Goal: Task Accomplishment & Management: Manage account settings

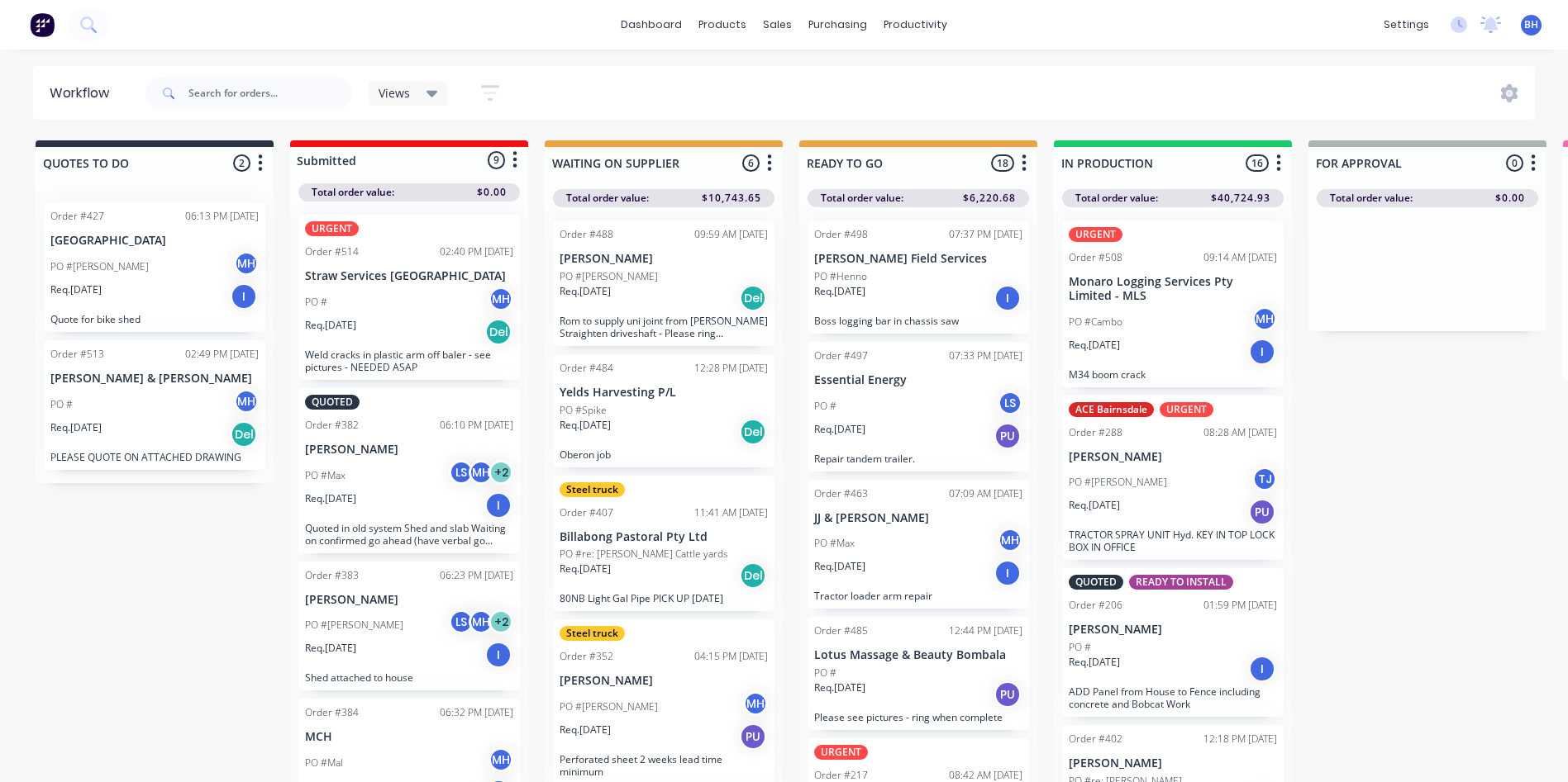
click at [927, 422] on div "Req. [DATE] PU" at bounding box center [917, 437] width 208 height 28
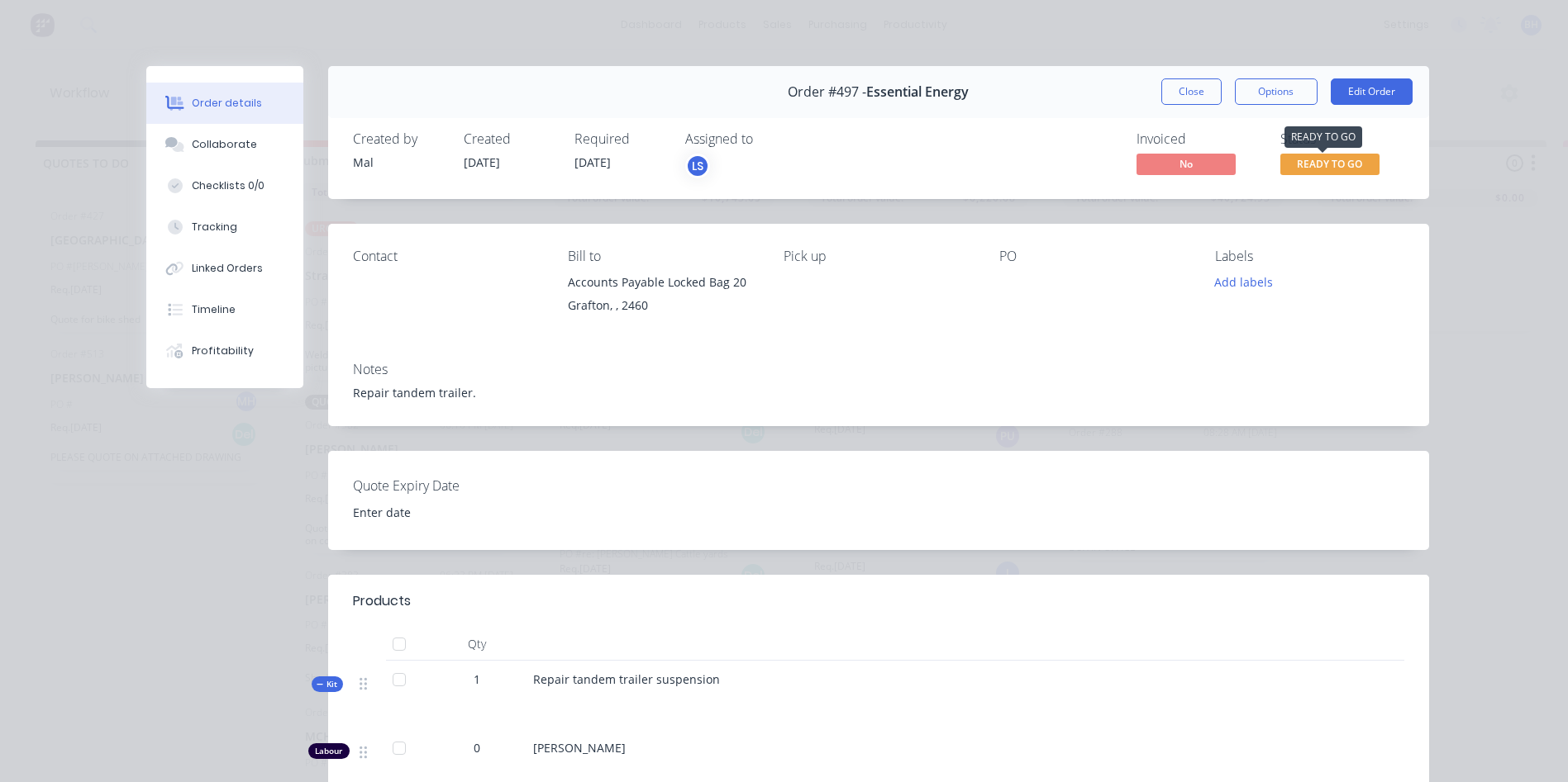
click at [1325, 162] on span "READY TO GO" at bounding box center [1330, 163] width 99 height 21
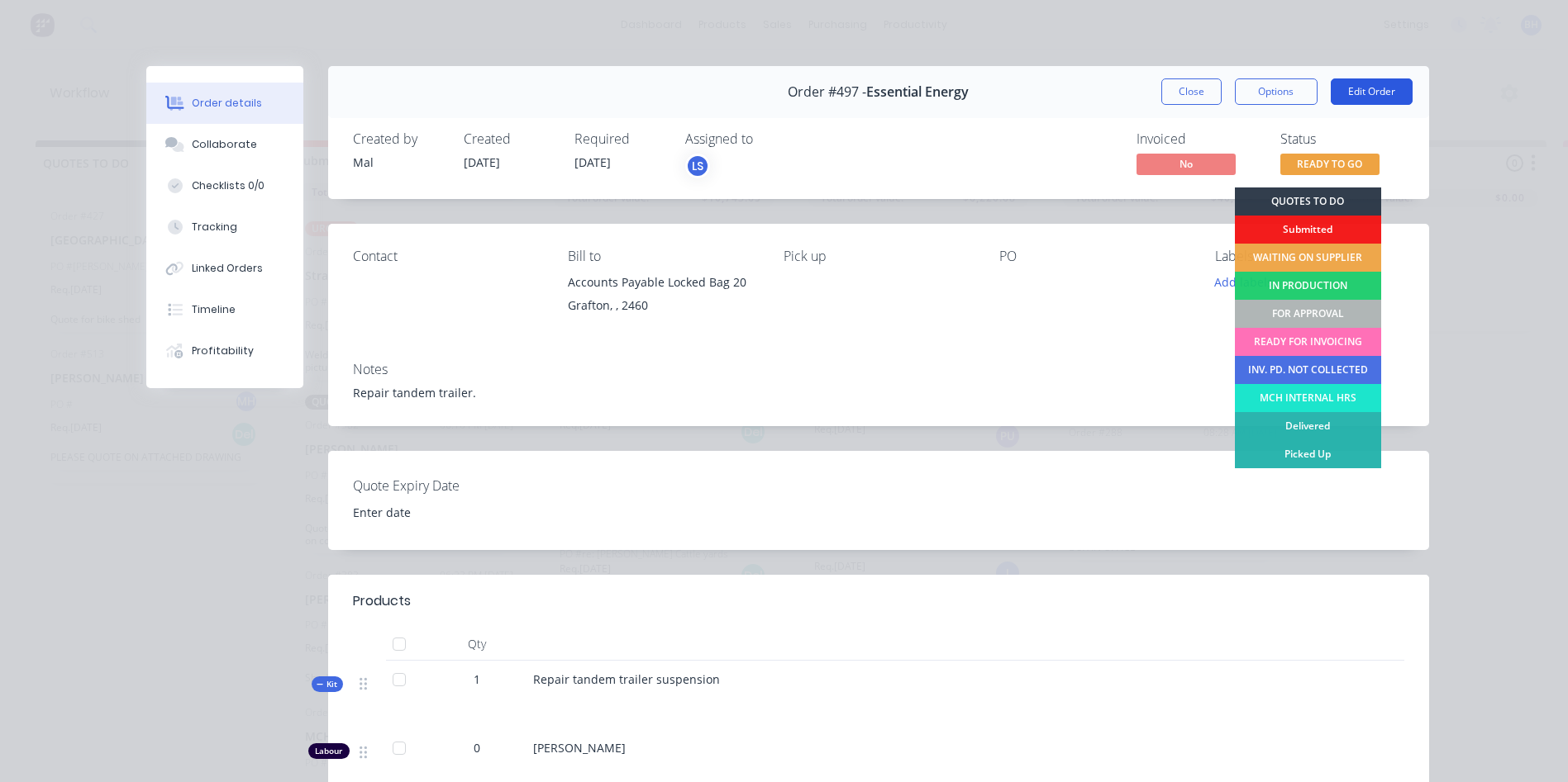
click at [1367, 88] on button "Edit Order" at bounding box center [1372, 92] width 82 height 27
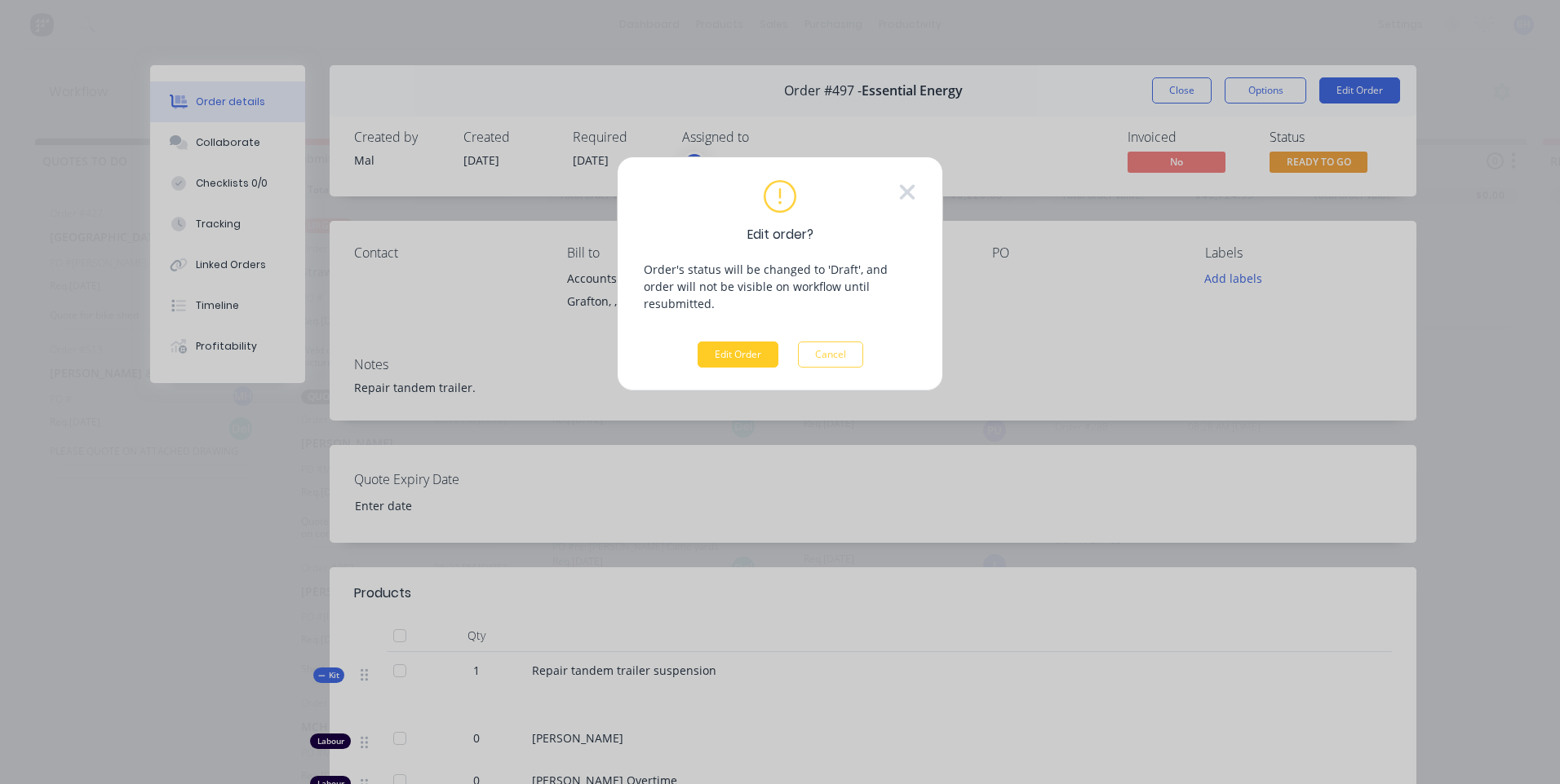
click at [713, 342] on button "Edit Order" at bounding box center [738, 355] width 81 height 26
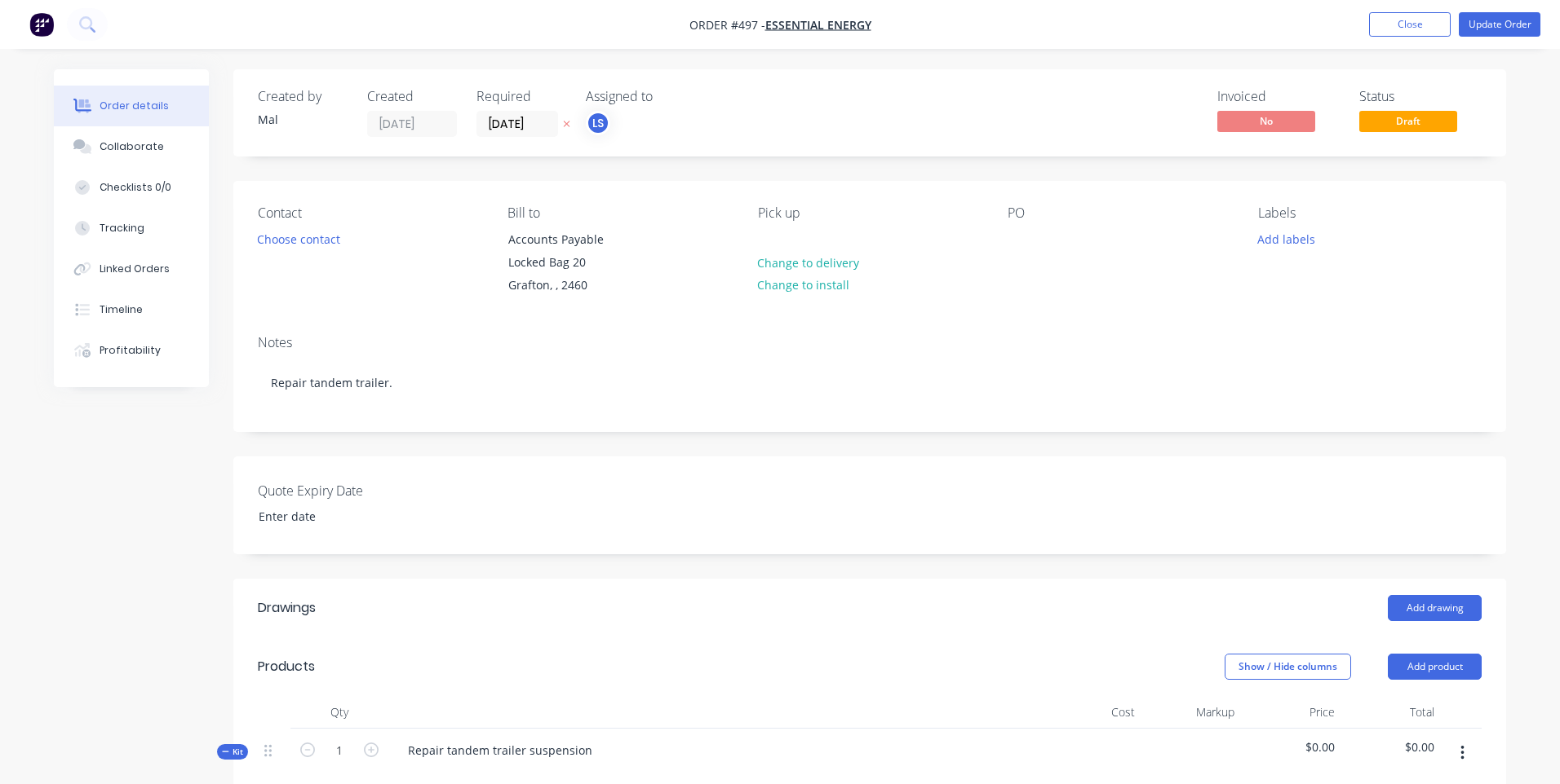
type input "$70.00"
type input "42.86"
type input "$100.00"
type input "$130.00"
type input "$50.00"
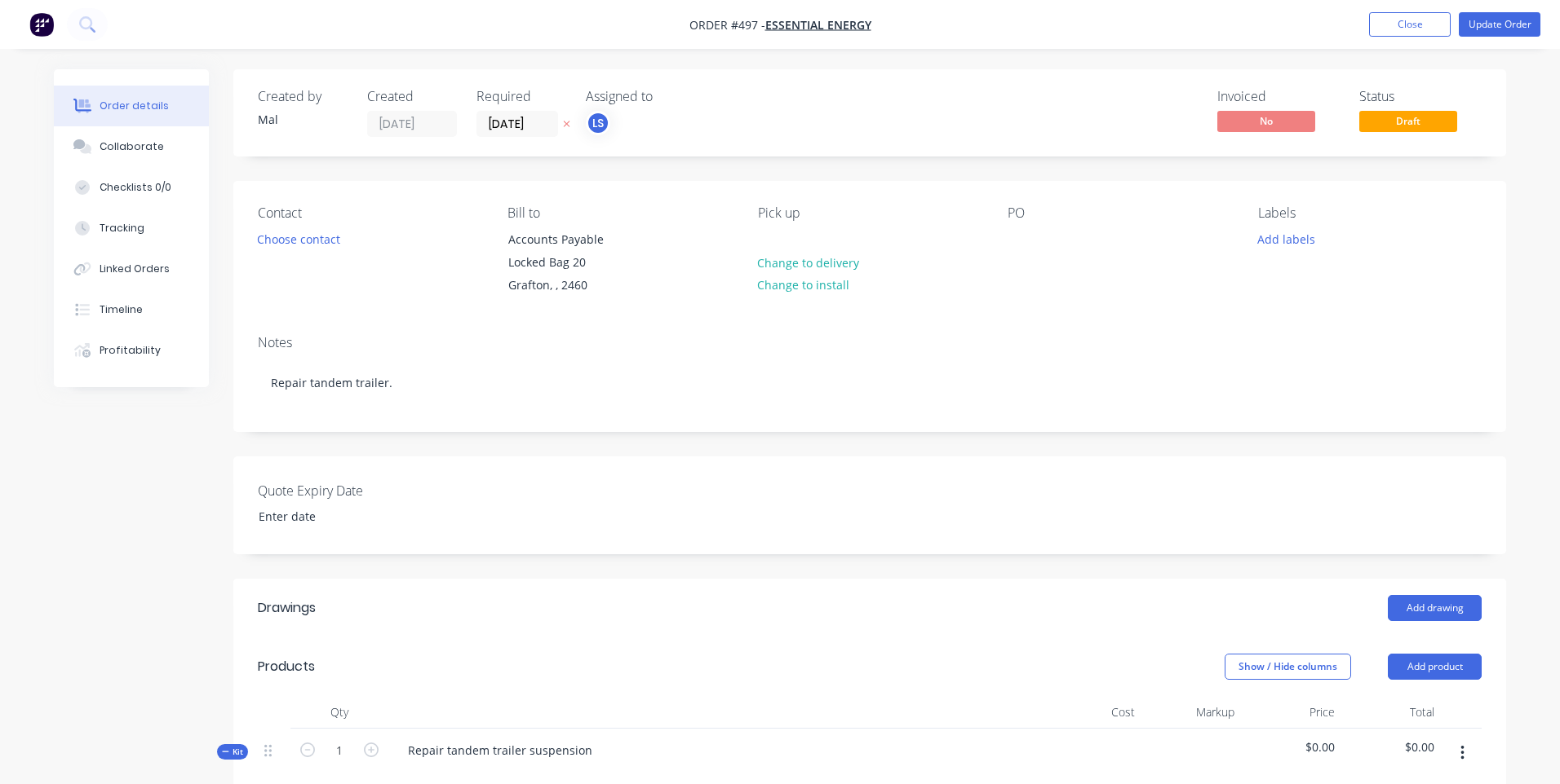
type input "100"
type input "$100.00"
type input "$80.00"
type input "62.5"
type input "$130.00"
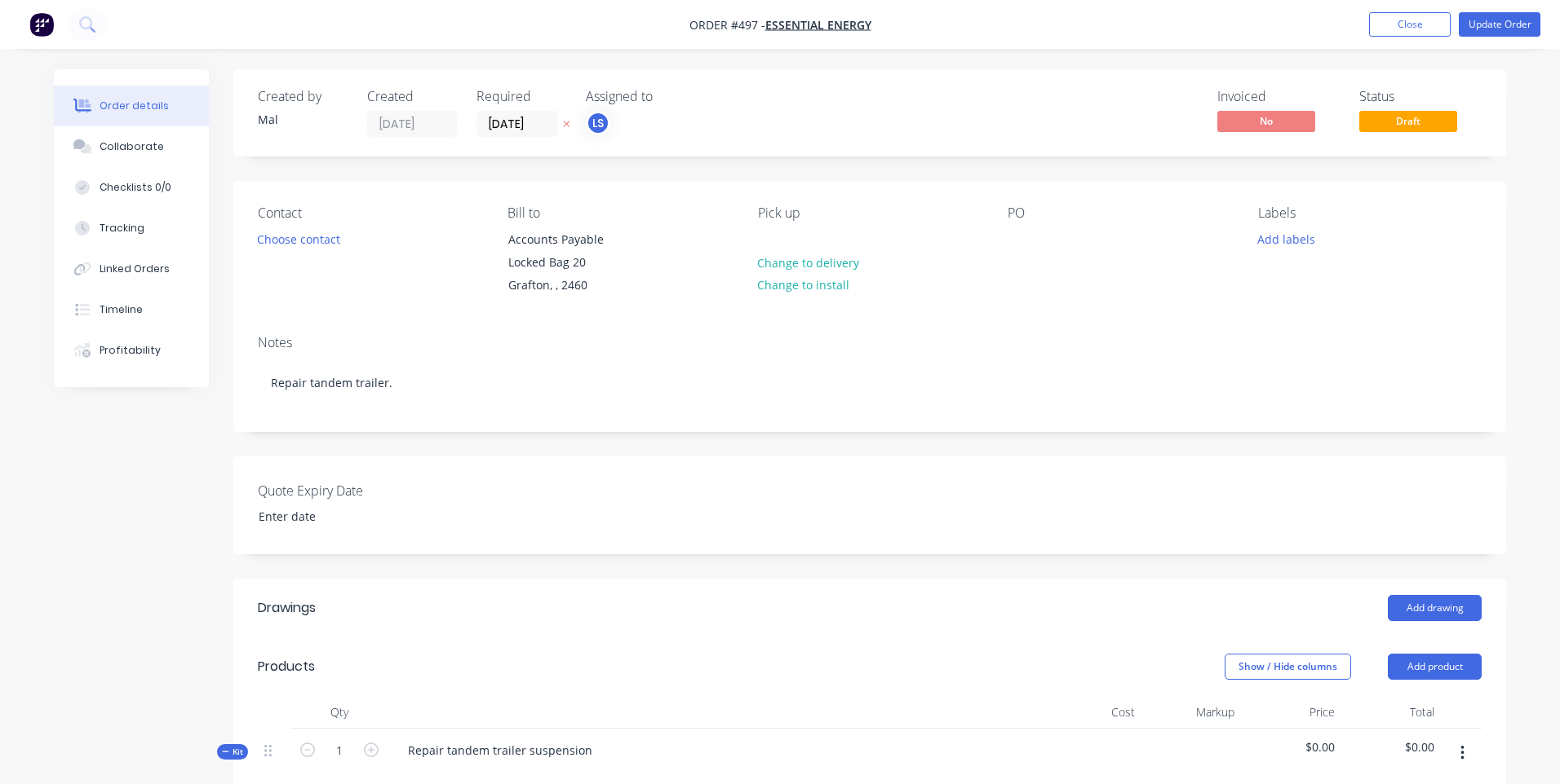
type input "$50.00"
type input "140"
type input "$120.00"
type input "$80.00"
type input "87.5"
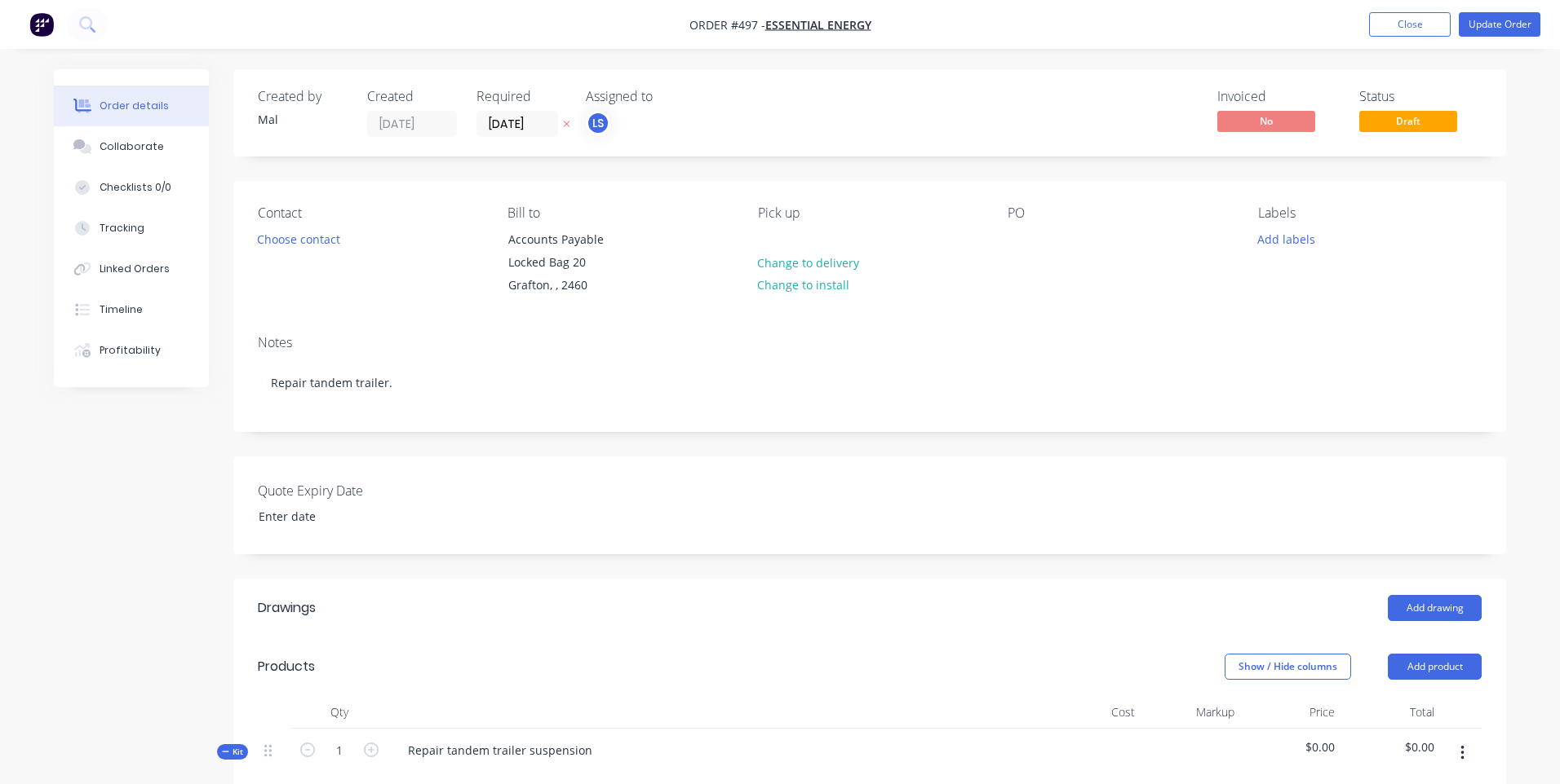
type input "$150.00"
type input "$50.00"
type input "180"
type input "$140.00"
type input "$80.00"
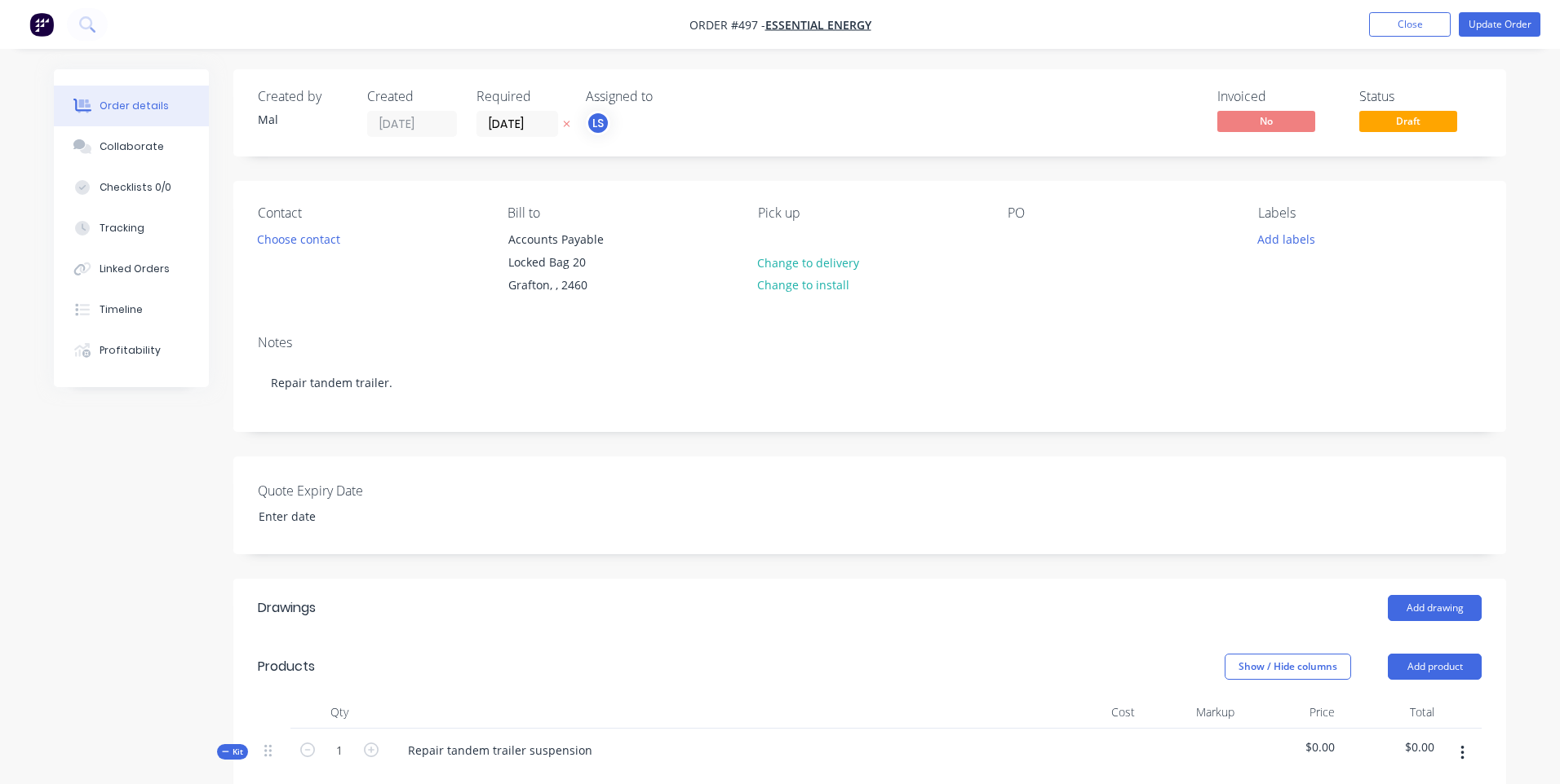
type input "112.5"
type input "$170.00"
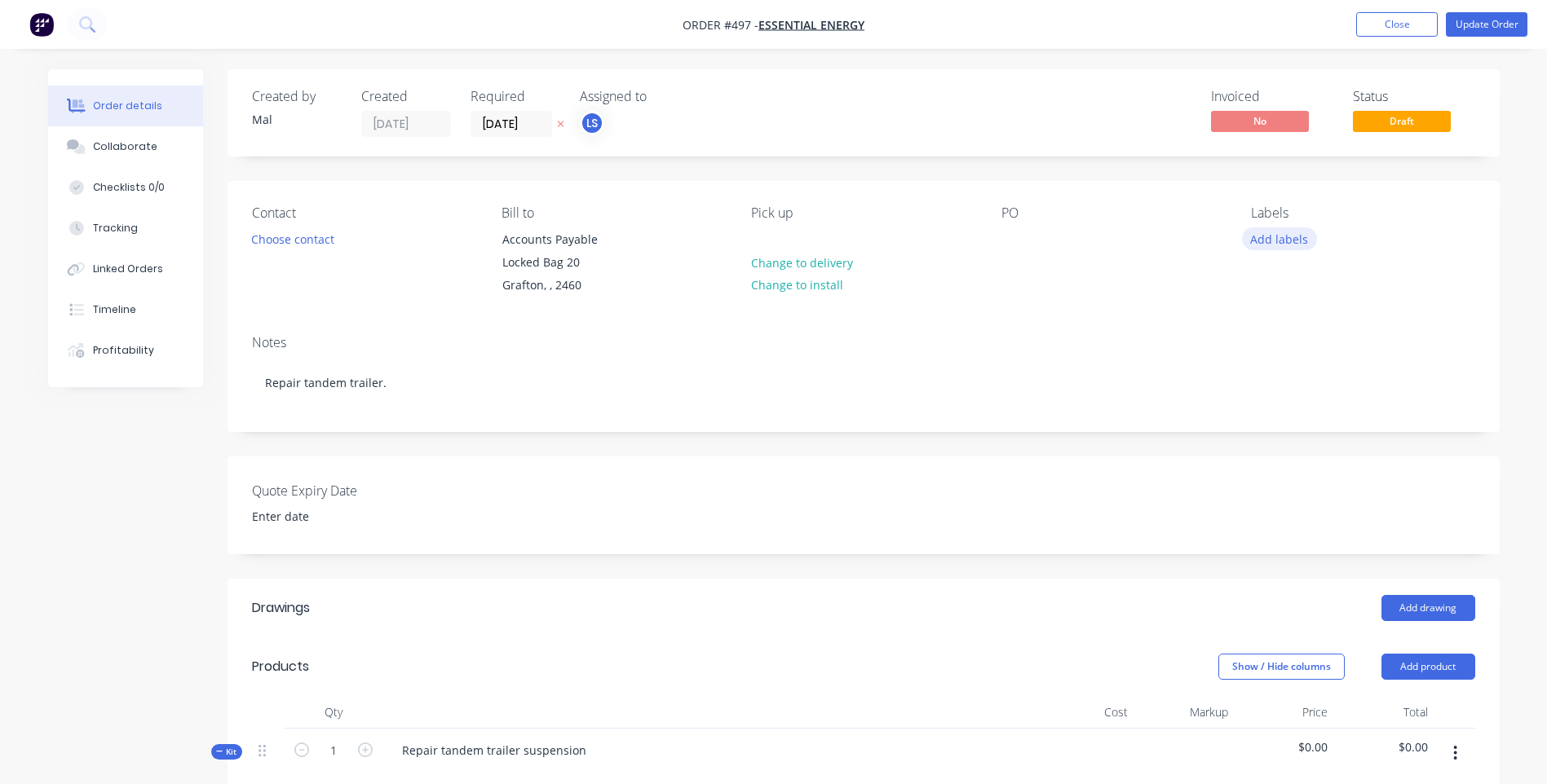
click at [1267, 235] on button "Add labels" at bounding box center [1280, 238] width 75 height 22
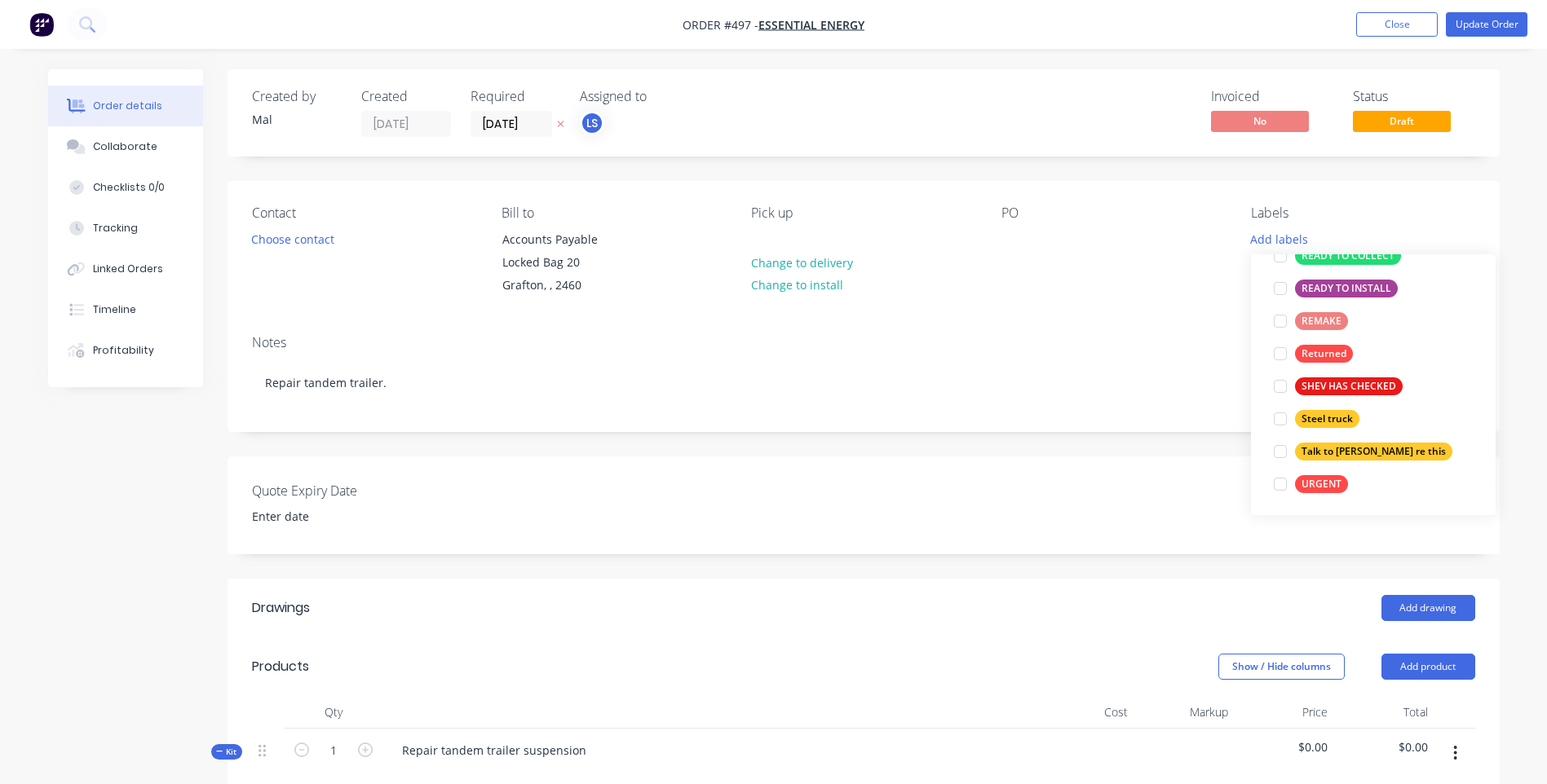
scroll to position [424, 0]
click at [1307, 482] on div "URGENT" at bounding box center [1321, 482] width 53 height 18
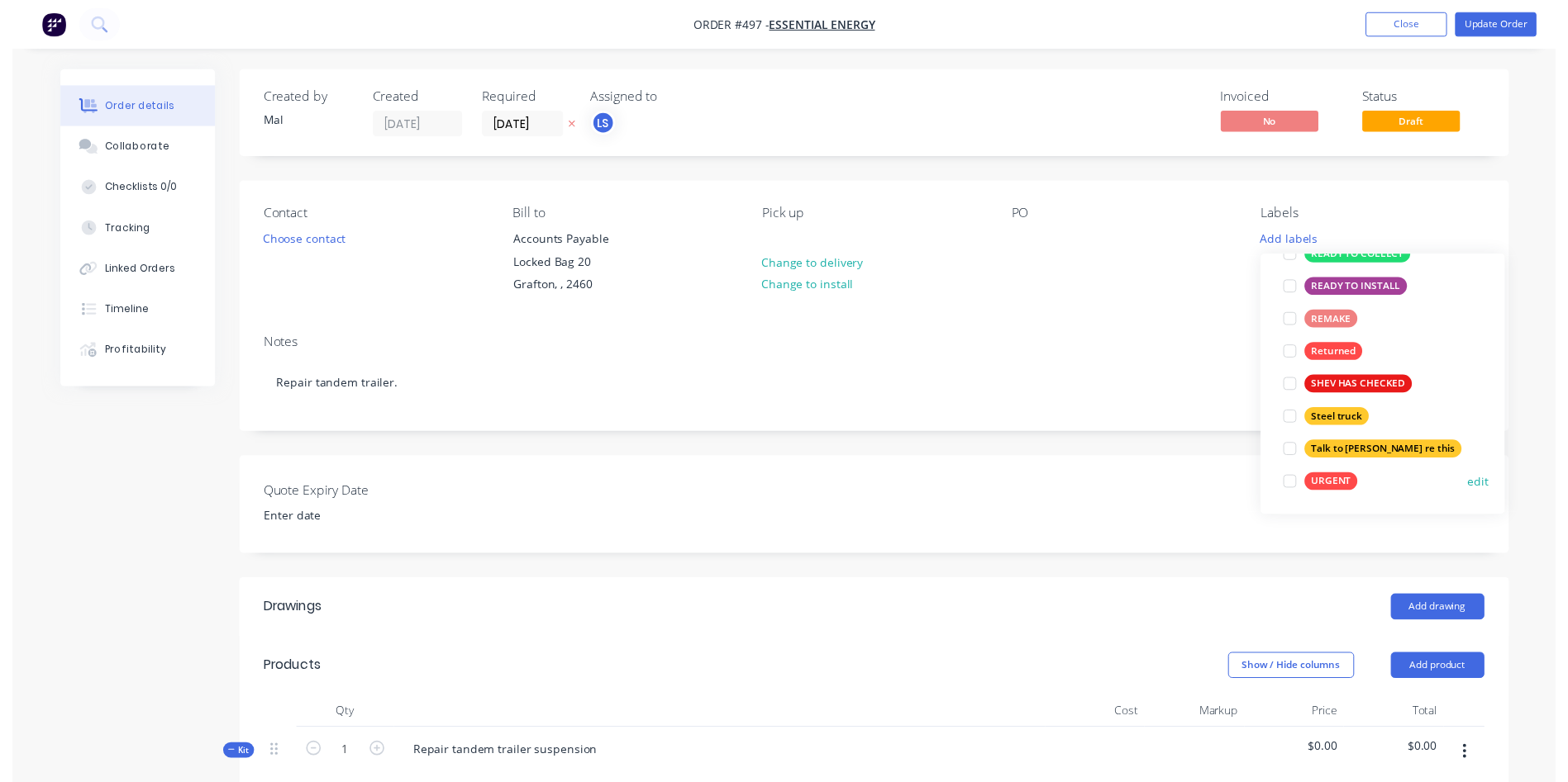
scroll to position [0, 0]
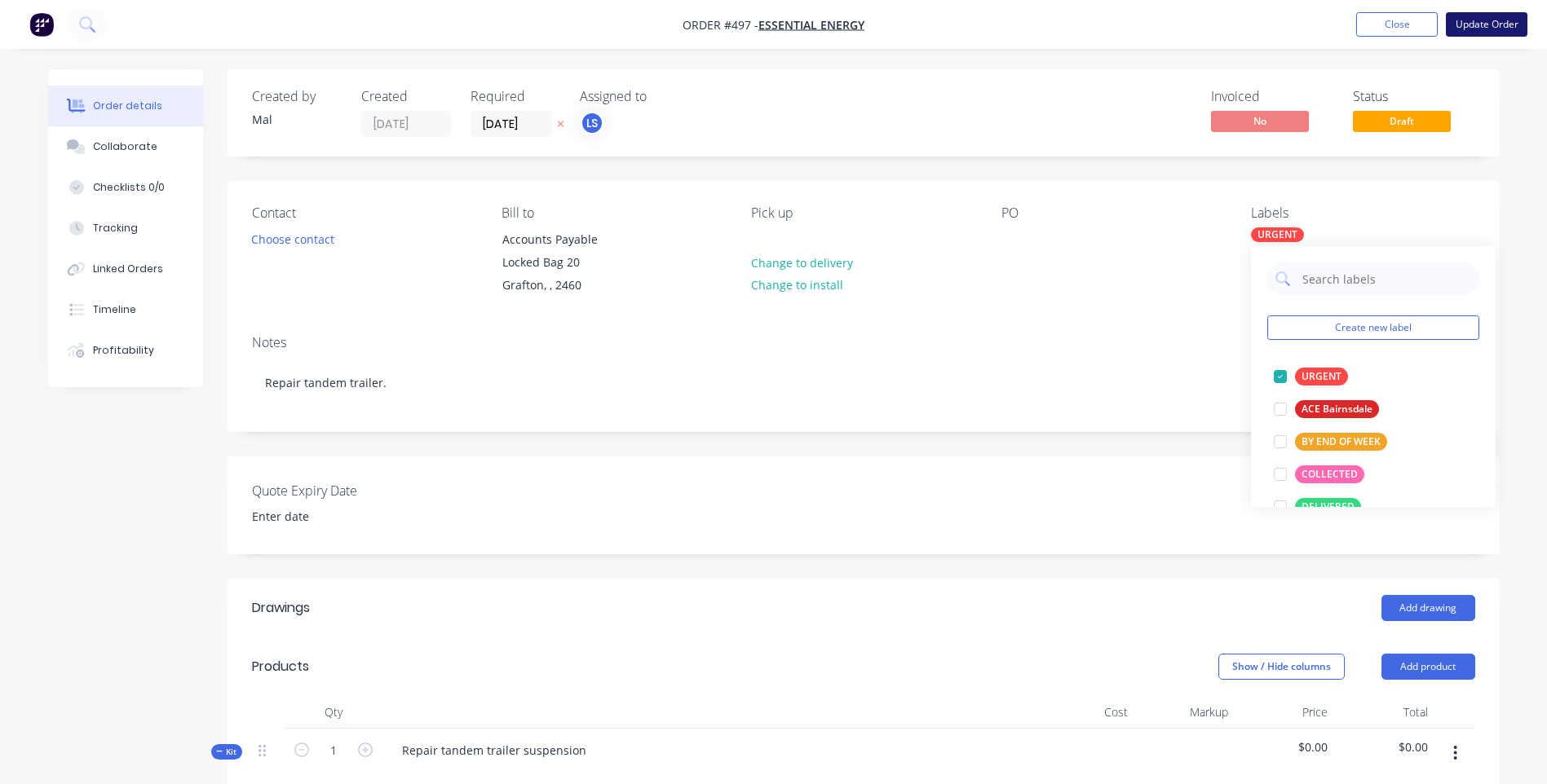
click at [1464, 17] on button "Update Order" at bounding box center [1486, 25] width 82 height 25
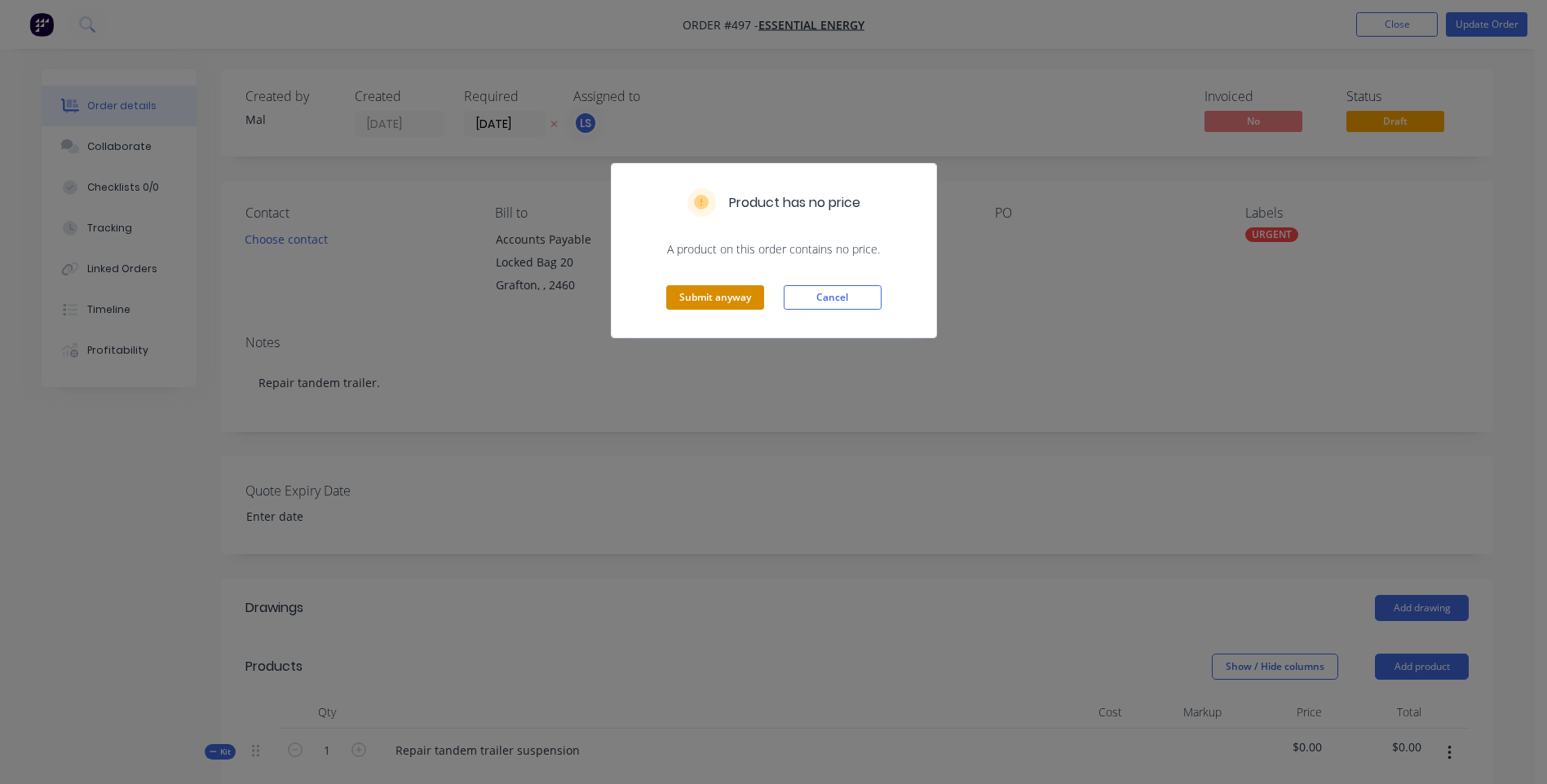
click at [720, 297] on button "Submit anyway" at bounding box center [715, 298] width 98 height 25
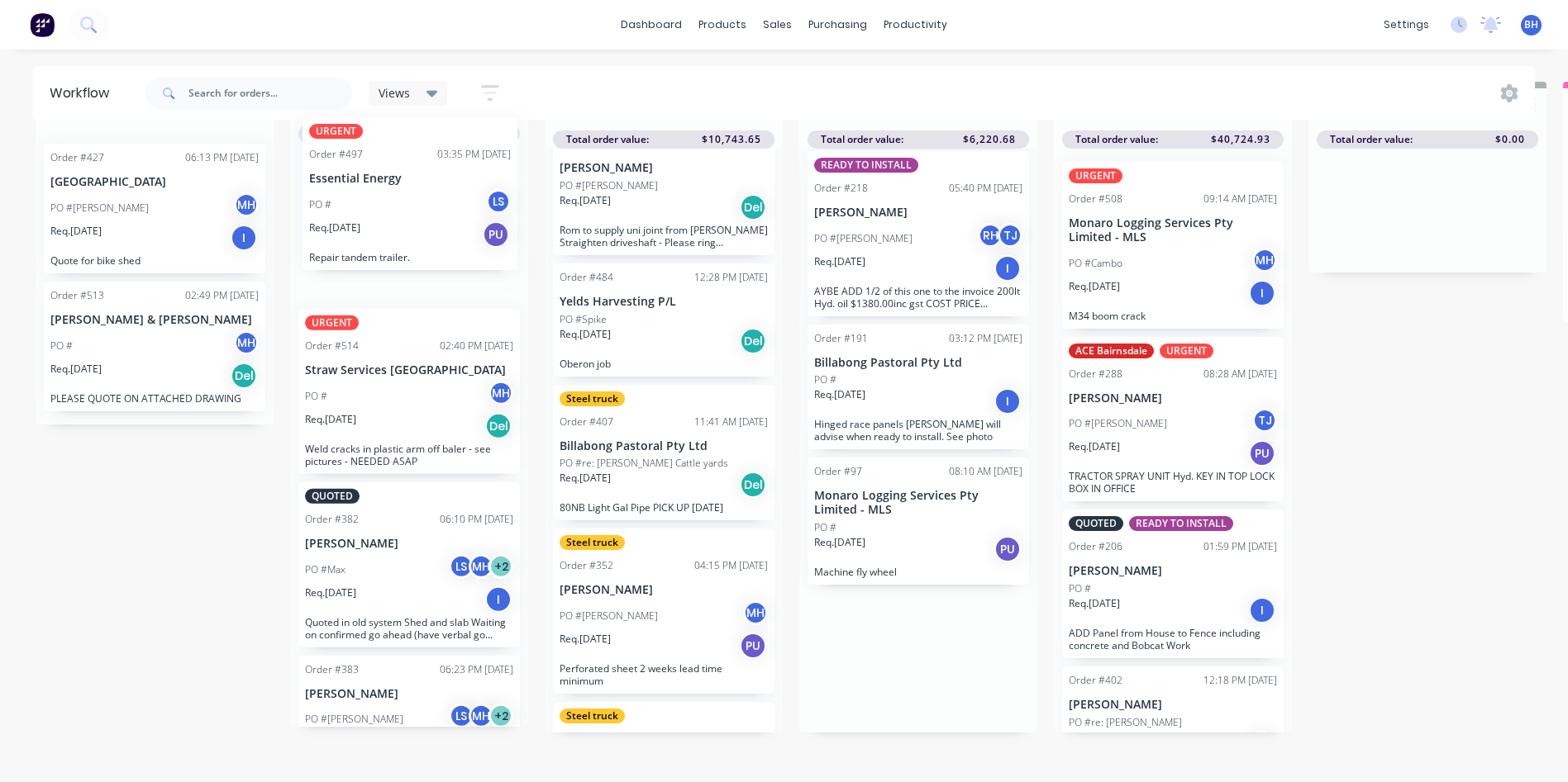
scroll to position [59, 0]
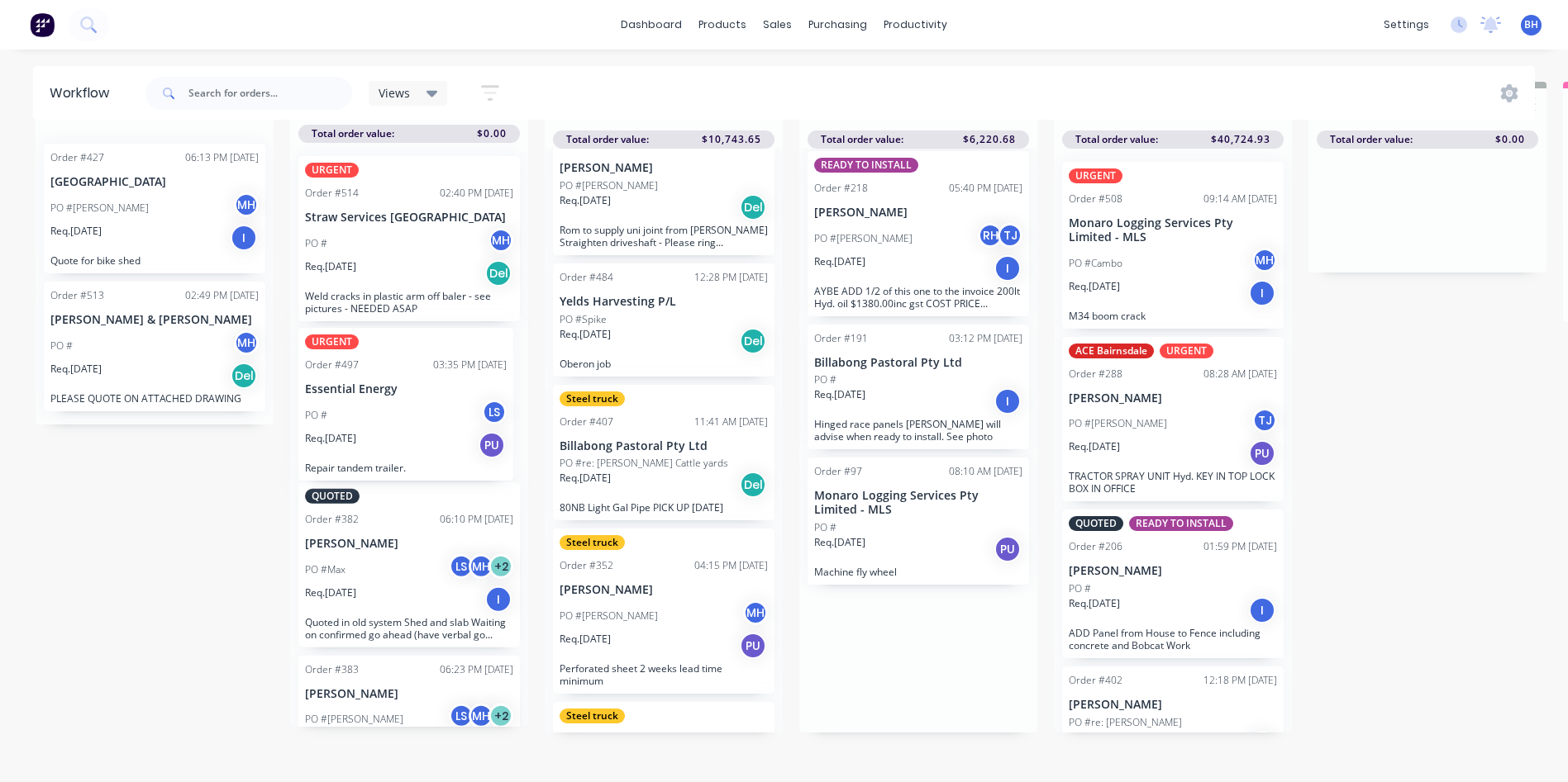
drag, startPoint x: 909, startPoint y: 629, endPoint x: 383, endPoint y: 392, distance: 576.9
click at [383, 392] on div "QUOTES TO DO 2 Status colour #273444 hex #273444 Save Cancel Notifications Emai…" at bounding box center [1366, 432] width 2756 height 701
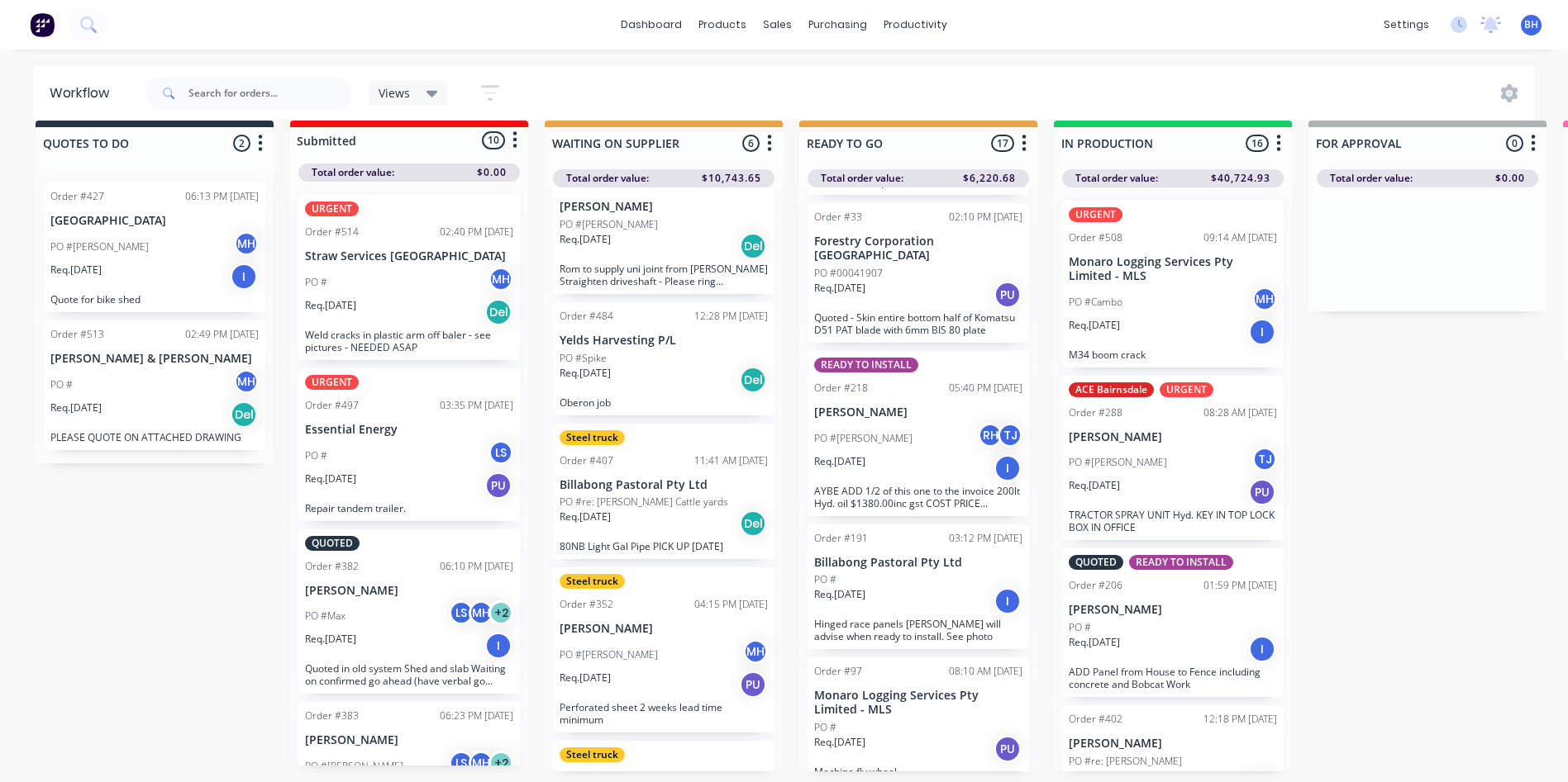
scroll to position [0, 0]
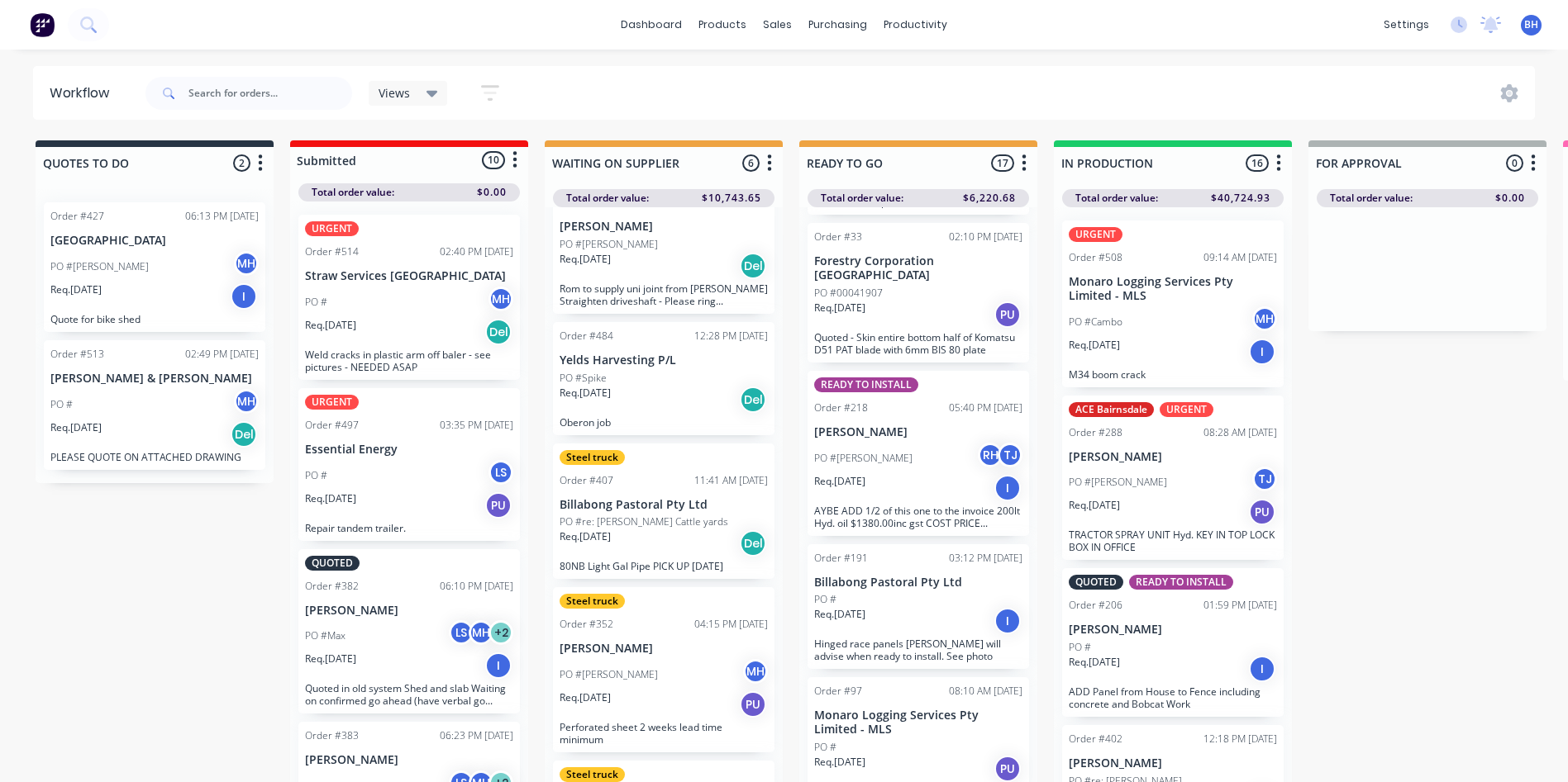
click at [433, 489] on div "PO # LS" at bounding box center [409, 475] width 208 height 31
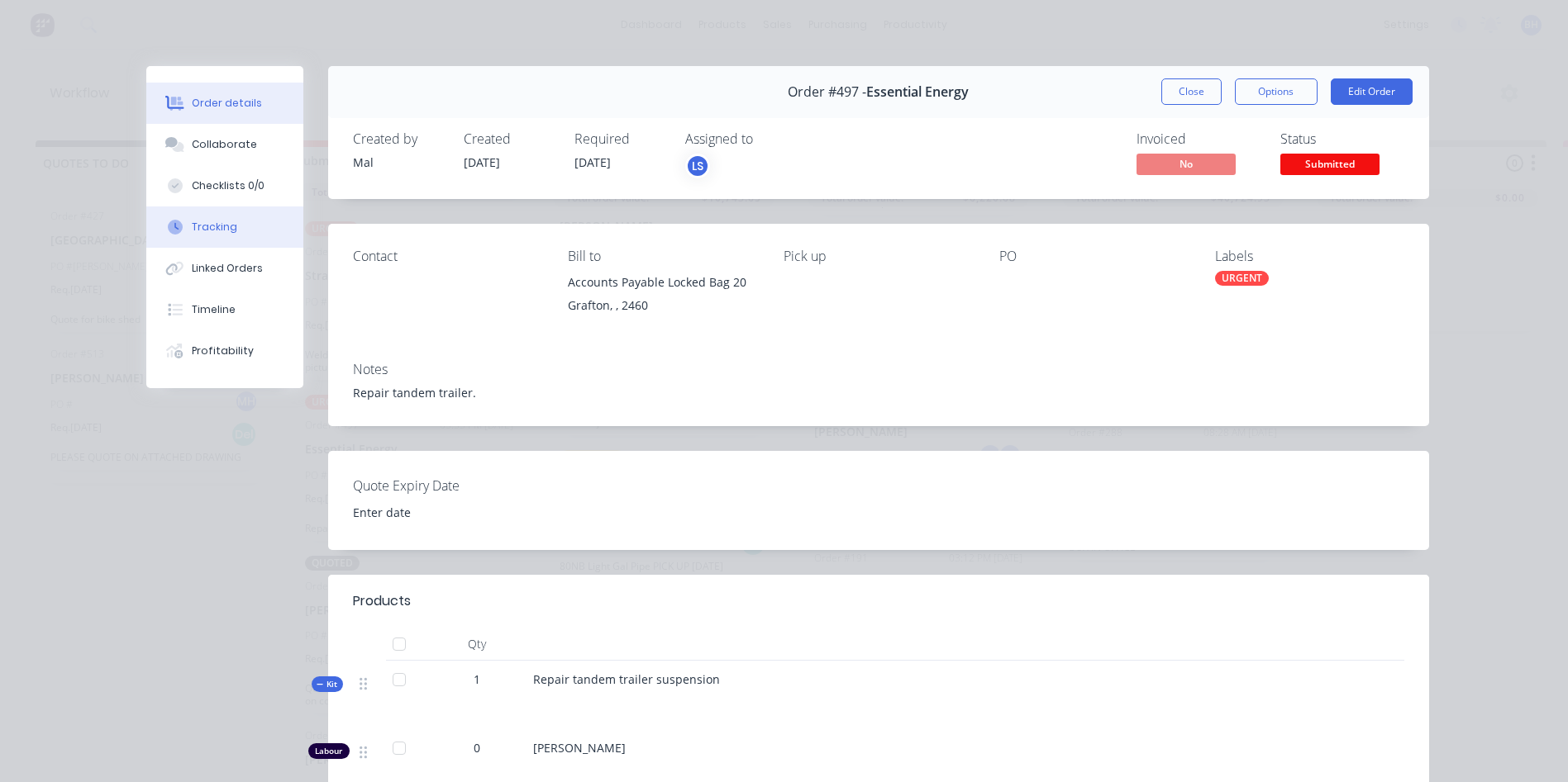
click at [193, 222] on div "Tracking" at bounding box center [214, 227] width 46 height 15
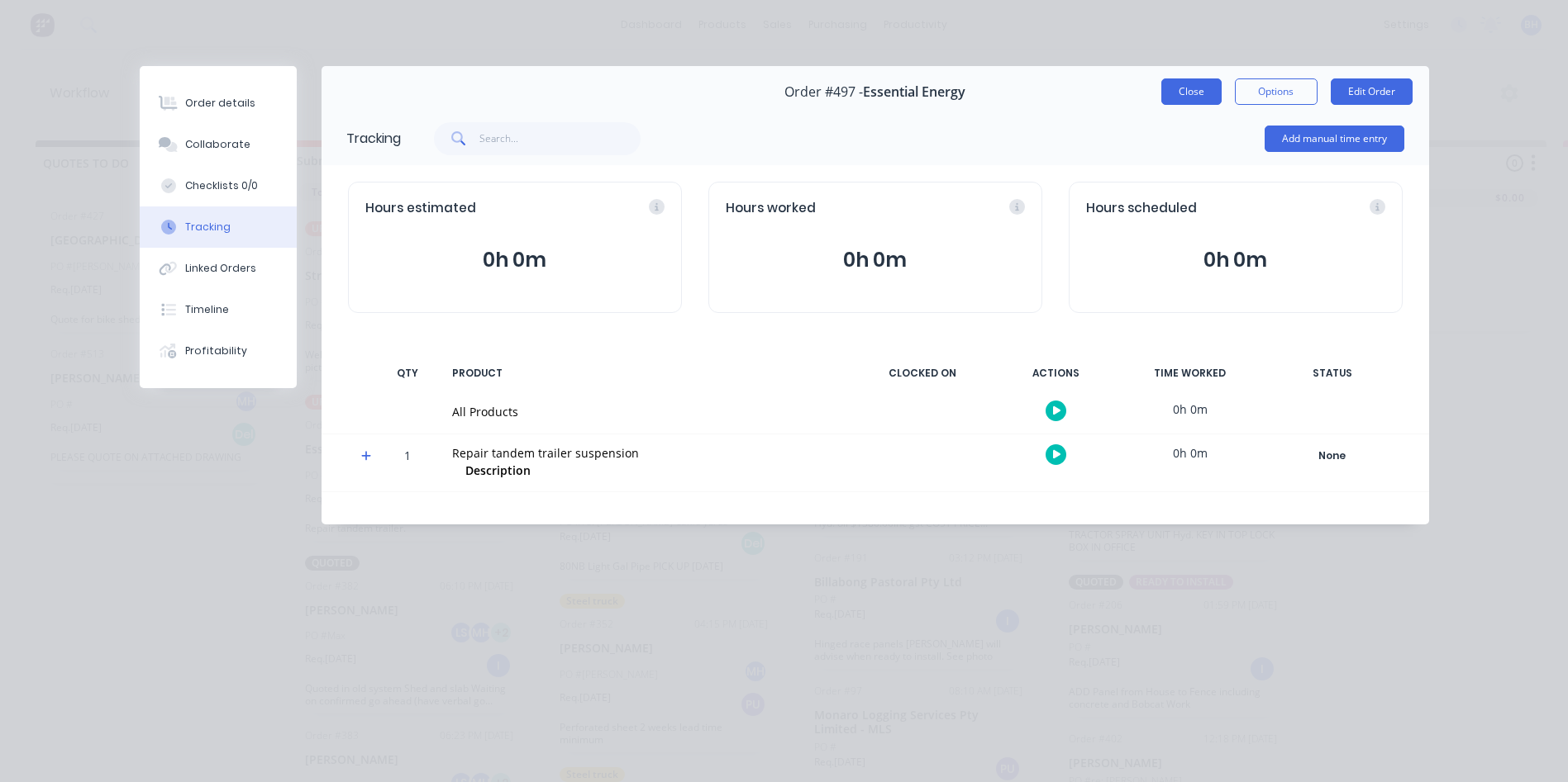
click at [1195, 91] on button "Close" at bounding box center [1191, 92] width 60 height 27
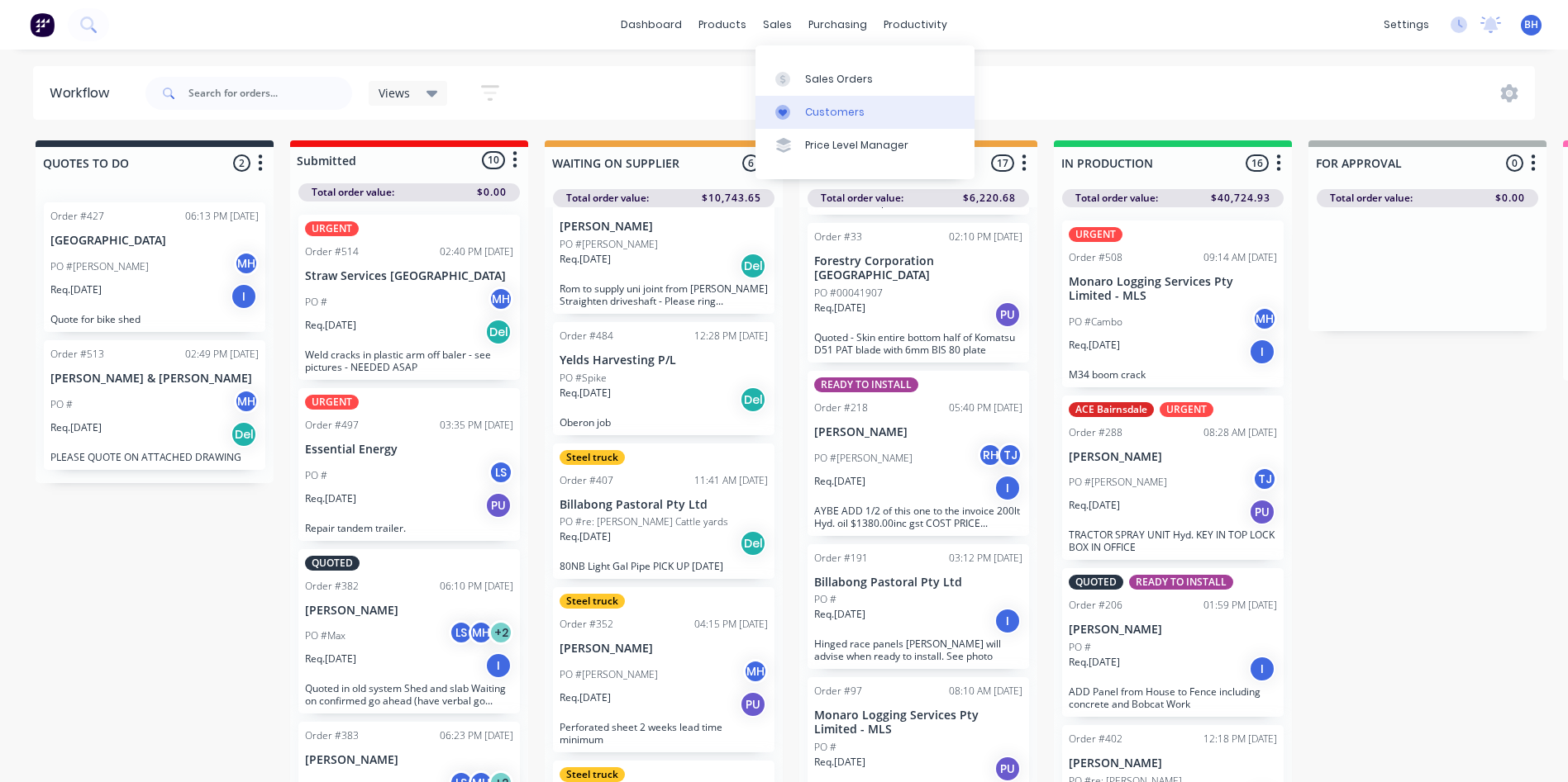
click at [826, 110] on div "Customers" at bounding box center [835, 113] width 60 height 15
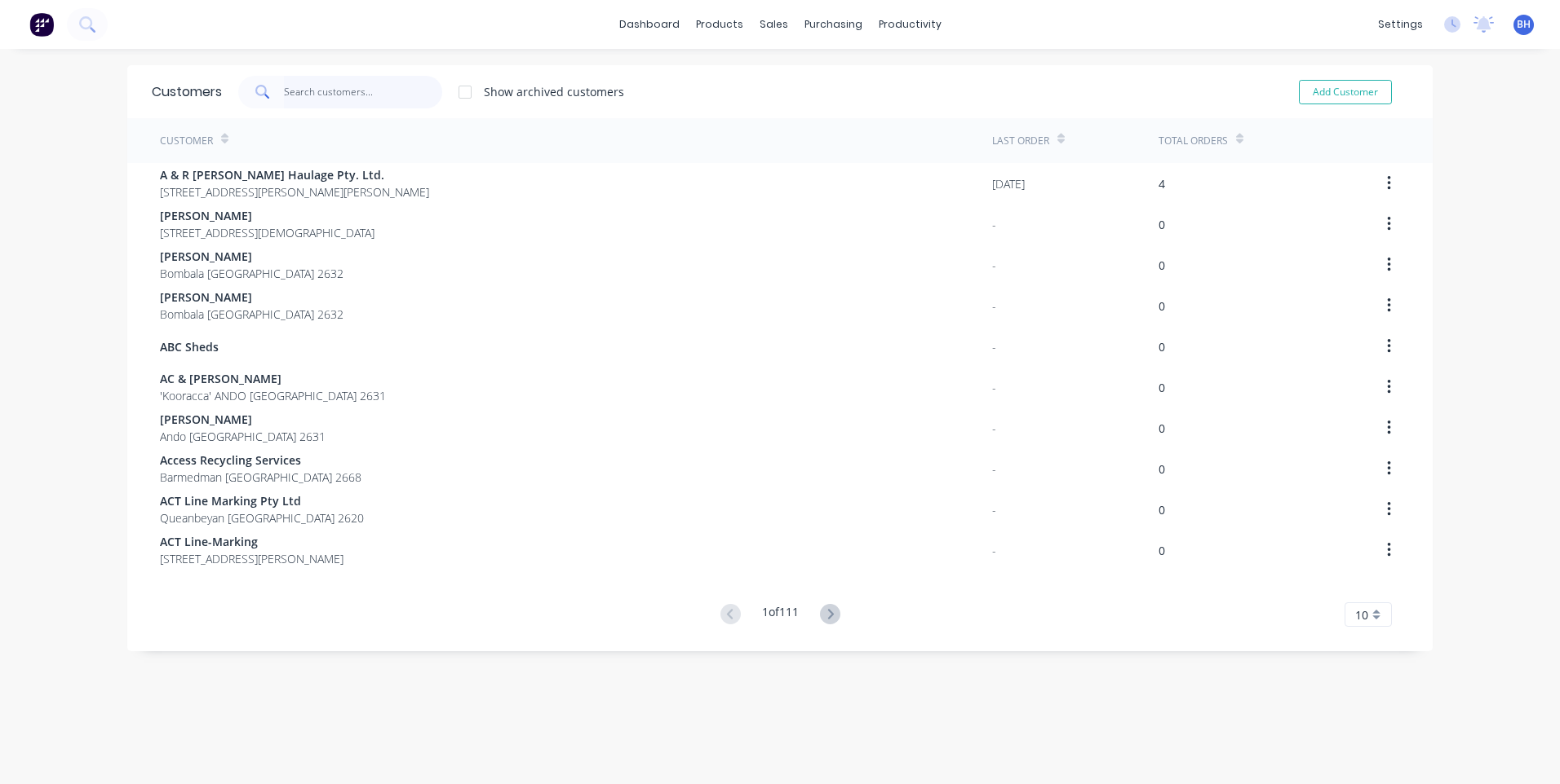
click at [339, 92] on input "text" at bounding box center [363, 92] width 159 height 33
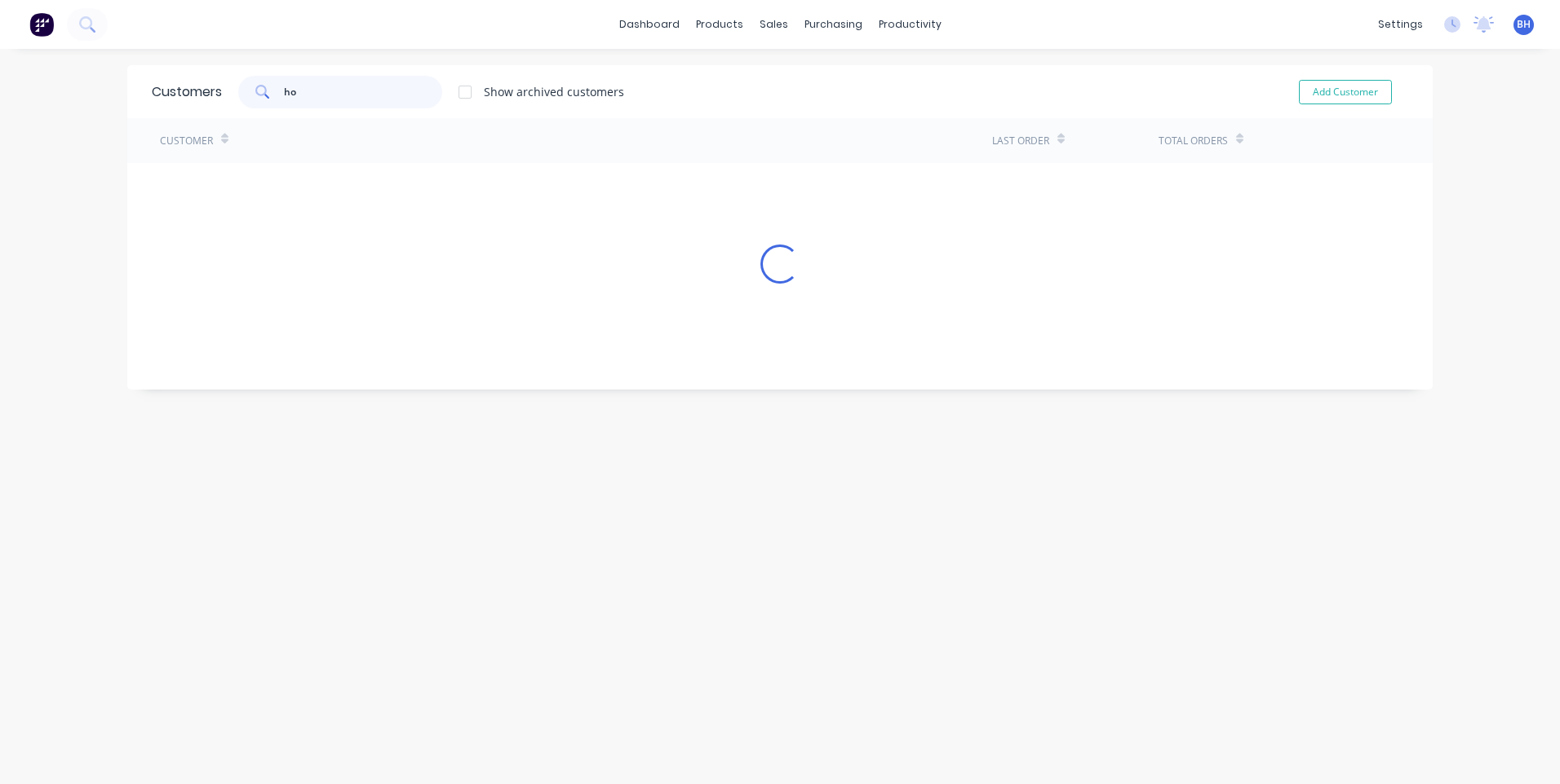
type input "h"
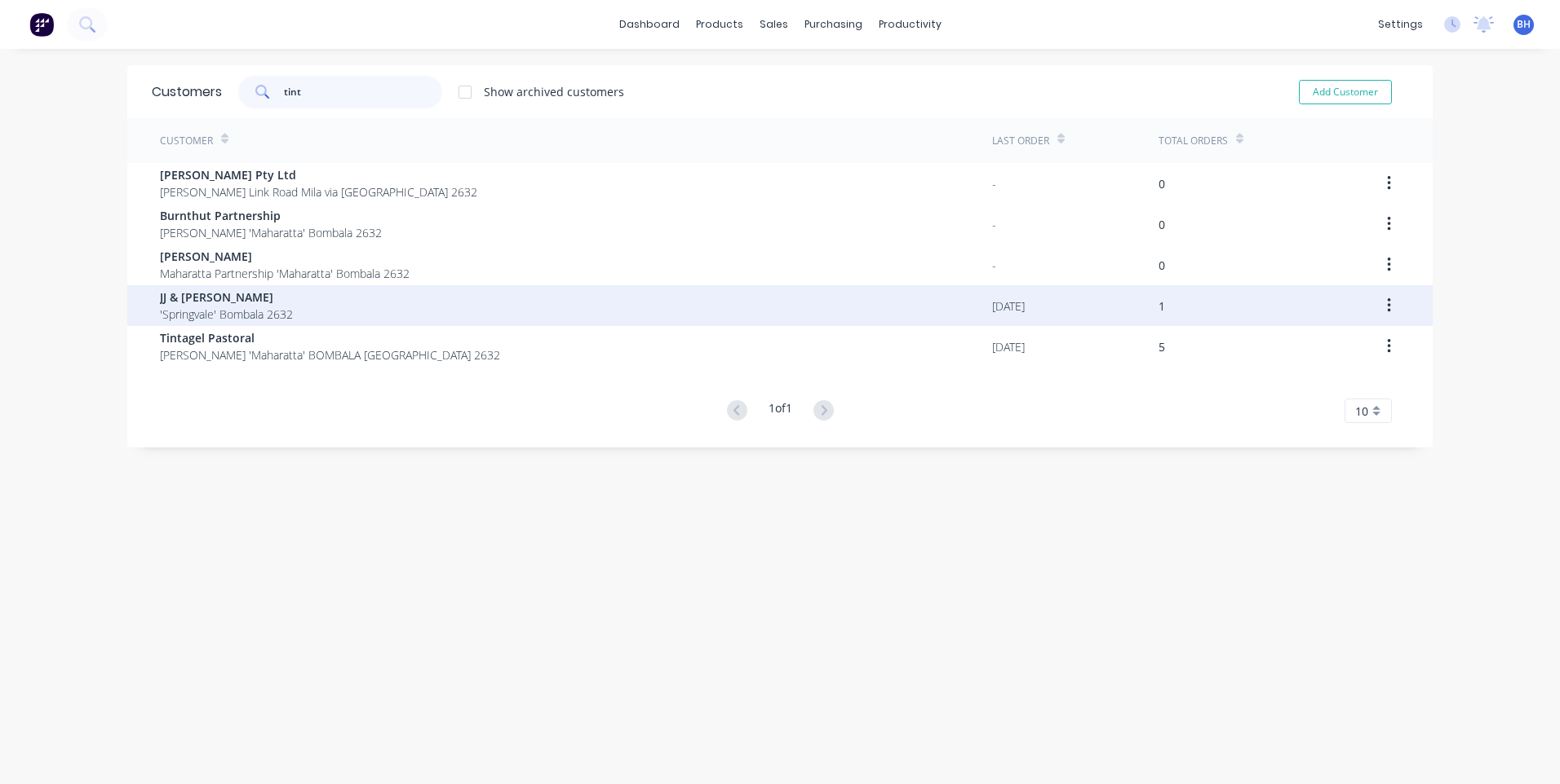
type input "tint"
click at [498, 303] on div "JJ & [PERSON_NAME] 'Springvale' Bombala 2632" at bounding box center [575, 306] width 832 height 41
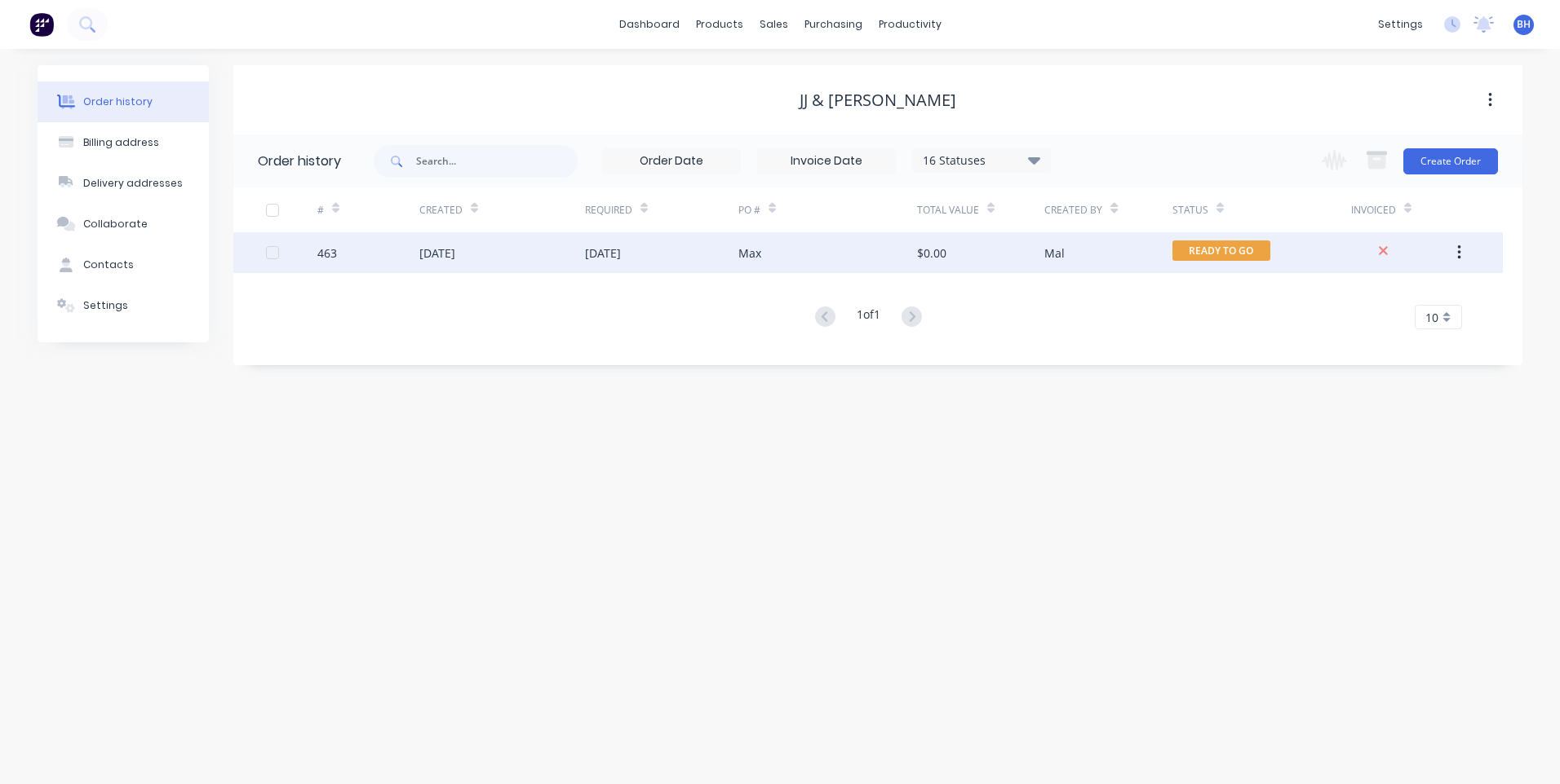
click at [520, 249] on div "[DATE]" at bounding box center [502, 253] width 165 height 41
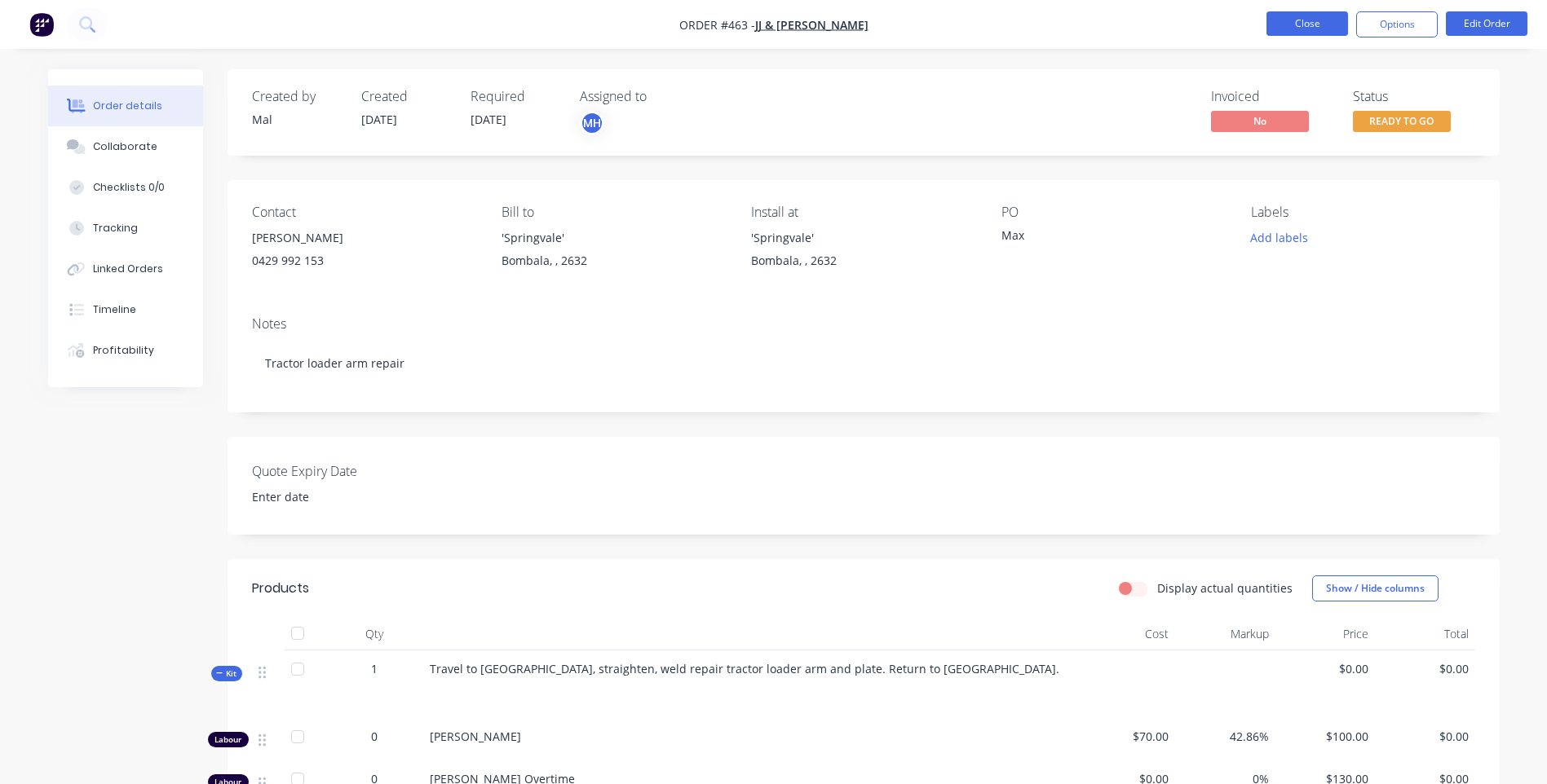
click at [1289, 17] on button "Close" at bounding box center [1307, 24] width 82 height 25
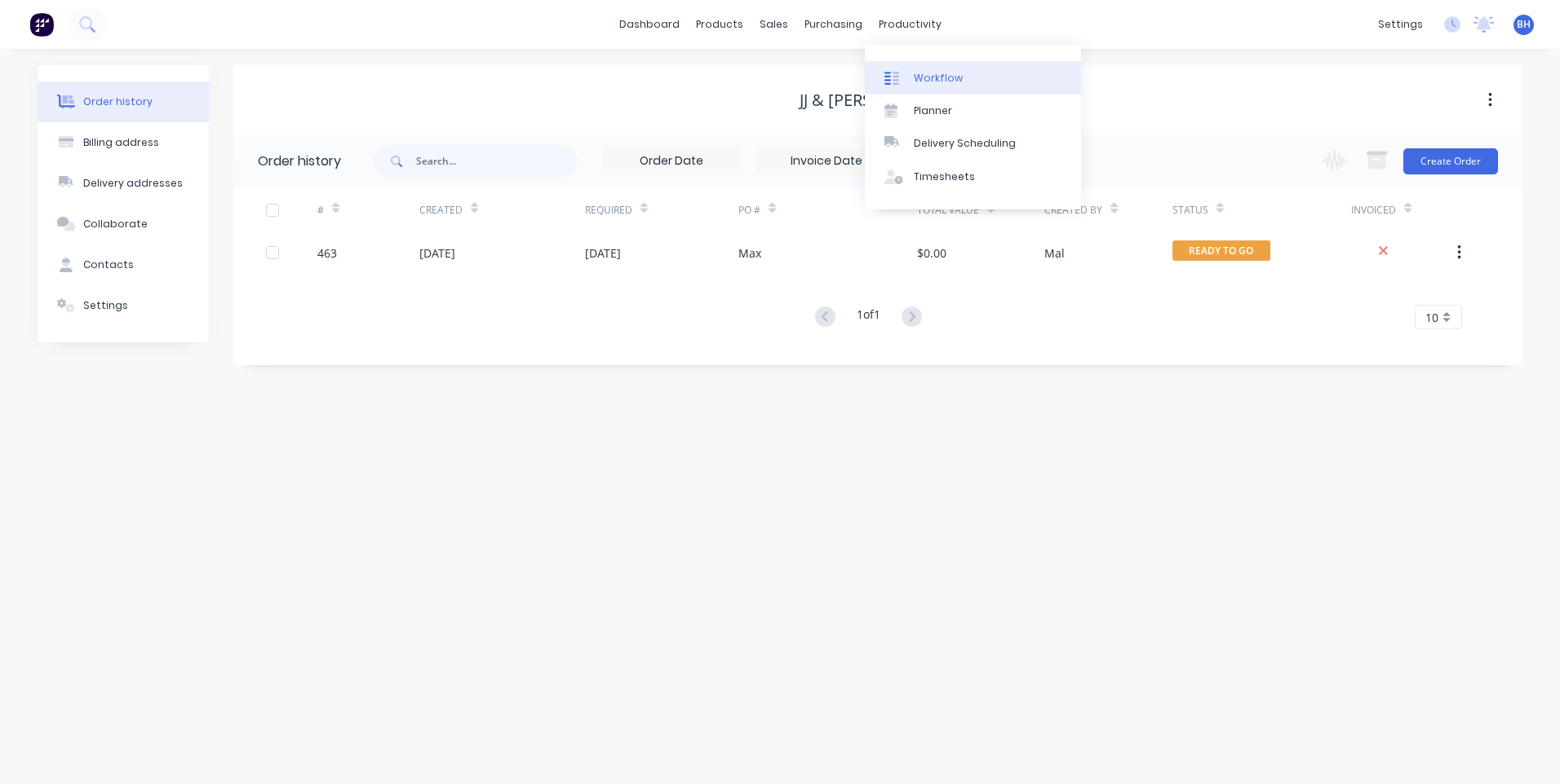
click at [917, 74] on div "Workflow" at bounding box center [938, 78] width 49 height 15
